Goal: Information Seeking & Learning: Learn about a topic

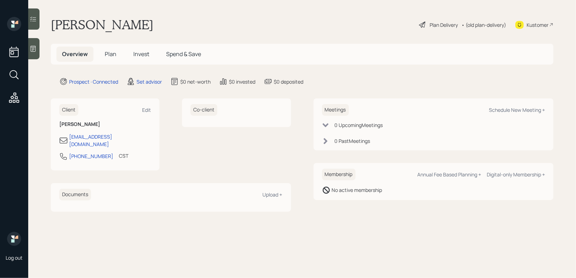
click at [35, 45] on icon at bounding box center [33, 48] width 7 height 7
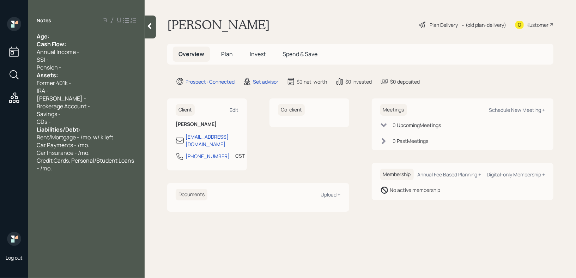
click at [49, 39] on span "Age:" at bounding box center [43, 36] width 13 height 8
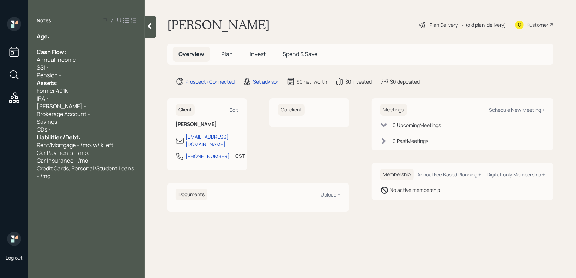
click at [63, 37] on div "Age:" at bounding box center [87, 36] width 100 height 8
drag, startPoint x: 58, startPoint y: 36, endPoint x: 51, endPoint y: 36, distance: 6.7
click at [51, 36] on div "Age: [DEMOGRAPHIC_DATA]" at bounding box center [87, 36] width 100 height 8
click at [107, 41] on div at bounding box center [87, 44] width 100 height 8
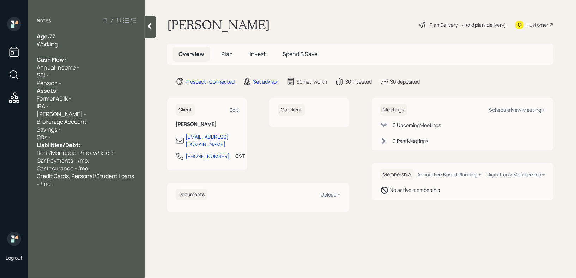
drag, startPoint x: 74, startPoint y: 47, endPoint x: 20, endPoint y: 48, distance: 53.6
click at [20, 48] on div "Log out Notes Age: [DEMOGRAPHIC_DATA] Working Cash Flow: Annual Income - SSI - …" at bounding box center [288, 139] width 576 height 278
click at [78, 35] on div "Age: [DEMOGRAPHIC_DATA]" at bounding box center [87, 36] width 100 height 8
click at [78, 45] on div "Working" at bounding box center [87, 44] width 100 height 8
click at [78, 79] on div "SSI -" at bounding box center [87, 75] width 100 height 8
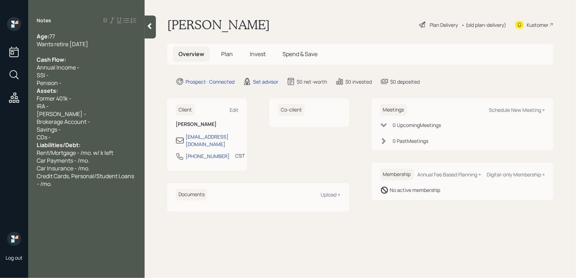
click at [77, 94] on div "Assets:" at bounding box center [87, 91] width 100 height 8
drag, startPoint x: 77, startPoint y: 104, endPoint x: 15, endPoint y: 102, distance: 62.5
click at [15, 102] on div "Log out Notes Age: [DEMOGRAPHIC_DATA] Wants retire [DATE] Cash Flow: Annual Inc…" at bounding box center [288, 139] width 576 height 278
click at [46, 102] on span "Former 401k -" at bounding box center [54, 99] width 35 height 8
click at [108, 107] on div "IRA -" at bounding box center [87, 106] width 100 height 8
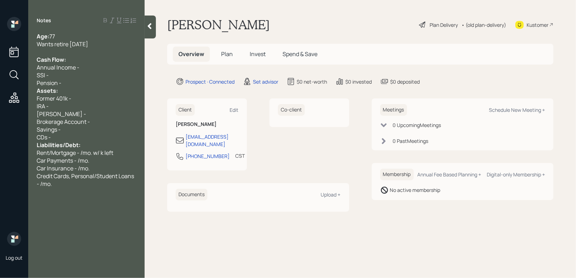
click at [108, 116] on div "[PERSON_NAME] -" at bounding box center [87, 114] width 100 height 8
click at [108, 124] on div "Brokerage Account -" at bounding box center [87, 122] width 100 height 8
click at [91, 114] on div "[PERSON_NAME] -" at bounding box center [87, 114] width 100 height 8
click at [95, 84] on div "Pension -" at bounding box center [87, 83] width 100 height 8
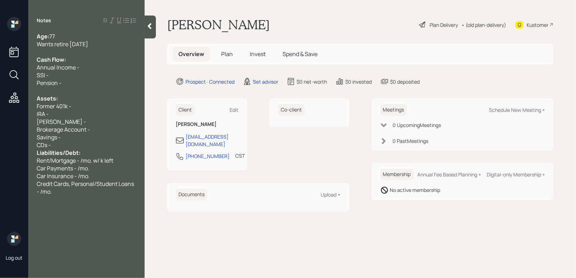
click at [94, 100] on div "Assets:" at bounding box center [87, 99] width 100 height 8
click at [93, 105] on div "Former 401k -" at bounding box center [87, 106] width 100 height 8
click at [91, 127] on div "Brokerage Account -" at bounding box center [87, 130] width 100 height 8
click at [91, 135] on div "Savings -" at bounding box center [87, 137] width 100 height 8
click at [91, 136] on div "Savings -" at bounding box center [87, 137] width 100 height 8
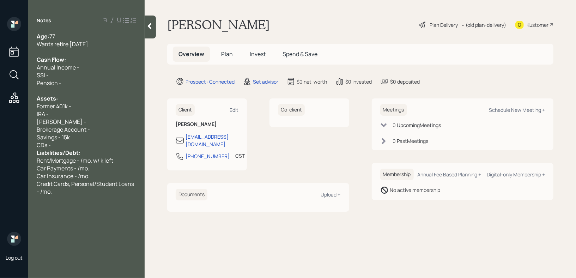
click at [82, 98] on div "Assets:" at bounding box center [87, 99] width 100 height 8
click at [83, 107] on div "Former 401k -" at bounding box center [87, 106] width 100 height 8
drag, startPoint x: 102, startPoint y: 102, endPoint x: 0, endPoint y: 102, distance: 101.6
click at [0, 102] on div "Log out Notes Age: [DEMOGRAPHIC_DATA] Wants retire [DATE] Cash Flow: Annual Inc…" at bounding box center [288, 139] width 576 height 278
click at [84, 121] on div "[PERSON_NAME] -" at bounding box center [87, 122] width 100 height 8
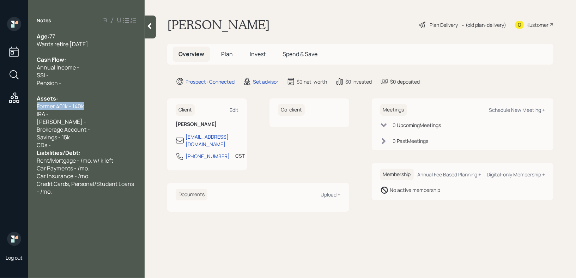
drag, startPoint x: 100, startPoint y: 107, endPoint x: 0, endPoint y: 107, distance: 100.2
click at [0, 107] on div "Log out Notes Age: [DEMOGRAPHIC_DATA] Wants retire [DATE] Cash Flow: Annual Inc…" at bounding box center [288, 139] width 576 height 278
click at [66, 111] on div "IRA -" at bounding box center [87, 114] width 100 height 8
drag, startPoint x: 105, startPoint y: 110, endPoint x: 0, endPoint y: 103, distance: 105.7
click at [0, 104] on div "Log out Notes Age: [DEMOGRAPHIC_DATA] Wants retire [DATE] Cash Flow: Annual Inc…" at bounding box center [288, 139] width 576 height 278
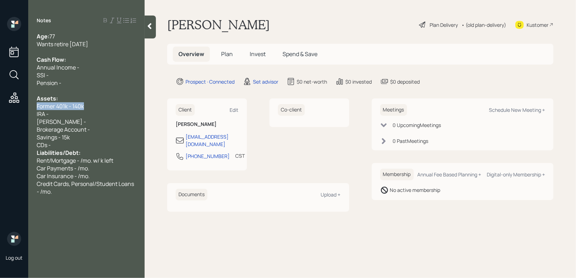
click at [68, 103] on span "Former 401k - 140k" at bounding box center [60, 106] width 47 height 8
drag, startPoint x: 80, startPoint y: 107, endPoint x: 0, endPoint y: 104, distance: 79.8
click at [0, 106] on div "Log out Notes Age: [DEMOGRAPHIC_DATA] Wants retire [DATE] Cash Flow: Annual Inc…" at bounding box center [288, 139] width 576 height 278
click at [56, 114] on div "IRA -" at bounding box center [87, 114] width 100 height 8
drag, startPoint x: 93, startPoint y: 114, endPoint x: 8, endPoint y: 114, distance: 85.0
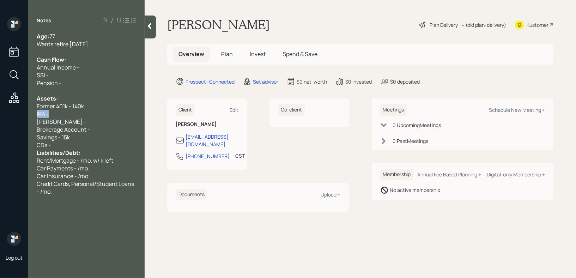
click at [8, 114] on div "Log out Notes Age: [DEMOGRAPHIC_DATA] Wants retire [DATE] Cash Flow: Annual Inc…" at bounding box center [288, 139] width 576 height 278
click at [64, 130] on span "Brokerage Account -" at bounding box center [63, 130] width 53 height 8
click at [86, 140] on div "Savings - 15k" at bounding box center [87, 137] width 100 height 8
click at [74, 148] on div "CDs -" at bounding box center [87, 145] width 100 height 8
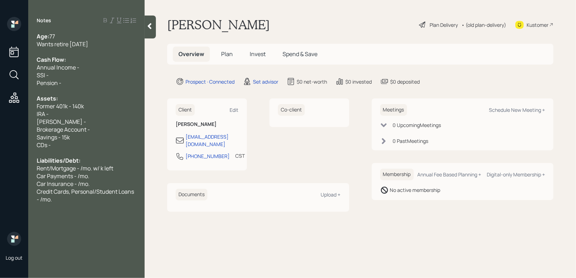
click at [112, 135] on div "Savings - 15k" at bounding box center [87, 137] width 100 height 8
click at [112, 128] on div "Brokerage Account -" at bounding box center [87, 130] width 100 height 8
click at [109, 97] on div "Assets:" at bounding box center [87, 99] width 100 height 8
drag, startPoint x: 109, startPoint y: 104, endPoint x: 54, endPoint y: 104, distance: 55.4
click at [55, 104] on div "Former 401k - 140k" at bounding box center [87, 106] width 100 height 8
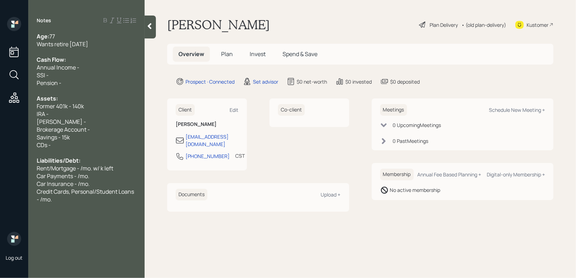
click at [70, 103] on span "Former 401k - 140k" at bounding box center [60, 106] width 47 height 8
drag, startPoint x: 90, startPoint y: 105, endPoint x: 0, endPoint y: 101, distance: 90.1
click at [0, 101] on div "Log out Notes Age: [DEMOGRAPHIC_DATA] Wants retire [DATE] Cash Flow: Annual Inc…" at bounding box center [288, 139] width 576 height 278
click at [119, 108] on div "Former 401k - 140k" at bounding box center [87, 106] width 100 height 8
drag, startPoint x: 120, startPoint y: 108, endPoint x: 0, endPoint y: 108, distance: 120.3
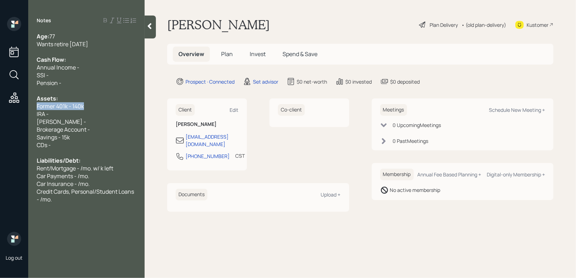
click at [0, 108] on div "Log out Notes Age: [DEMOGRAPHIC_DATA] Wants retire [DATE] Cash Flow: Annual Inc…" at bounding box center [288, 139] width 576 height 278
click at [95, 122] on div "[PERSON_NAME] -" at bounding box center [87, 122] width 100 height 8
drag, startPoint x: 99, startPoint y: 111, endPoint x: 0, endPoint y: 105, distance: 99.4
click at [0, 105] on div "Log out Notes Age: [DEMOGRAPHIC_DATA] Wants retire [DATE] Cash Flow: Annual Inc…" at bounding box center [288, 139] width 576 height 278
click at [81, 121] on div "[PERSON_NAME] -" at bounding box center [87, 122] width 100 height 8
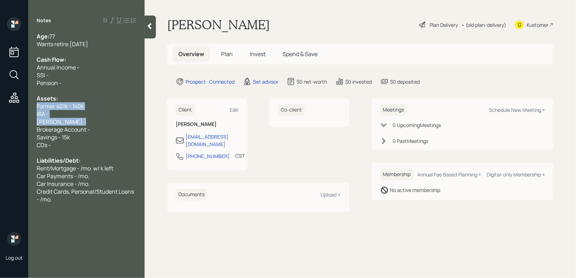
drag, startPoint x: 81, startPoint y: 121, endPoint x: 33, endPoint y: 108, distance: 50.2
click at [33, 108] on div "Age: [DEMOGRAPHIC_DATA] Wants retire [DATE] Cash Flow: Annual Income - SSI - Pe…" at bounding box center [86, 117] width 116 height 171
